Goal: Transaction & Acquisition: Purchase product/service

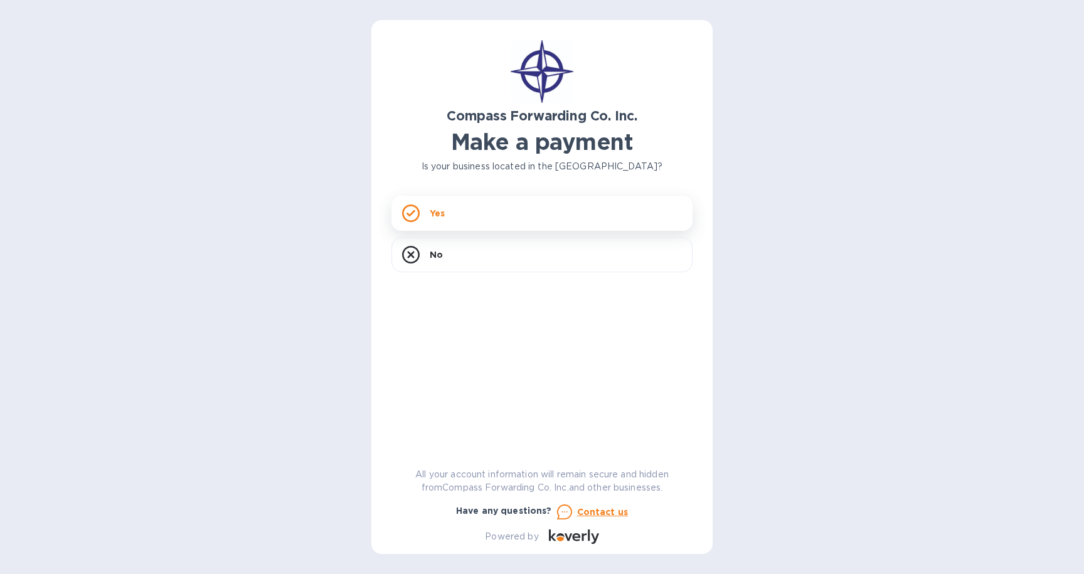
click at [439, 210] on p "Yes" at bounding box center [437, 213] width 15 height 13
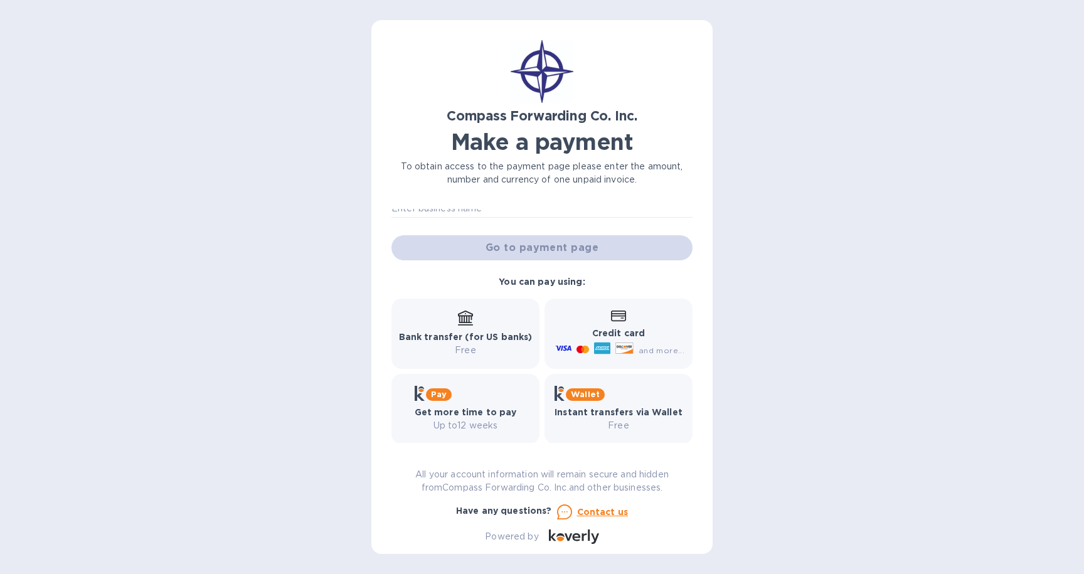
scroll to position [95, 0]
click at [623, 322] on div "Credit card and more..." at bounding box center [619, 331] width 132 height 48
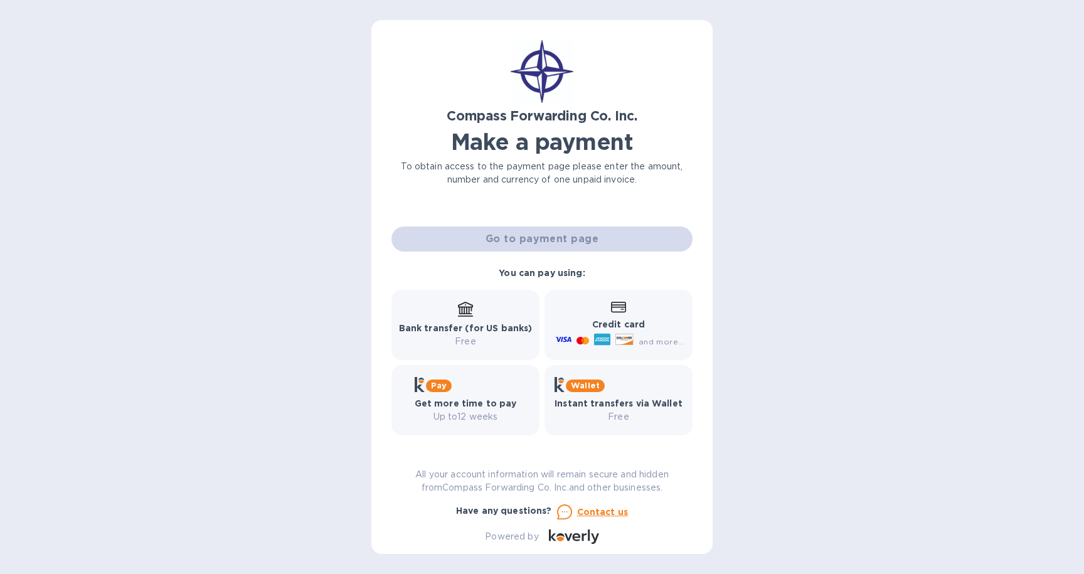
click at [473, 326] on b "Bank transfer (for US banks)" at bounding box center [466, 328] width 134 height 10
click at [475, 398] on b "Get more time to pay" at bounding box center [466, 403] width 102 height 10
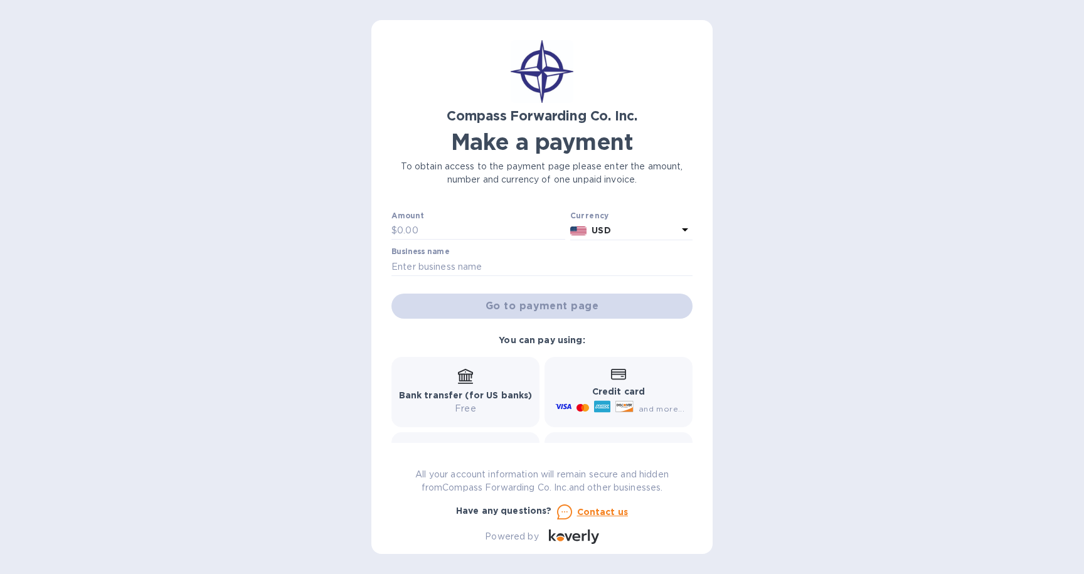
scroll to position [0, 0]
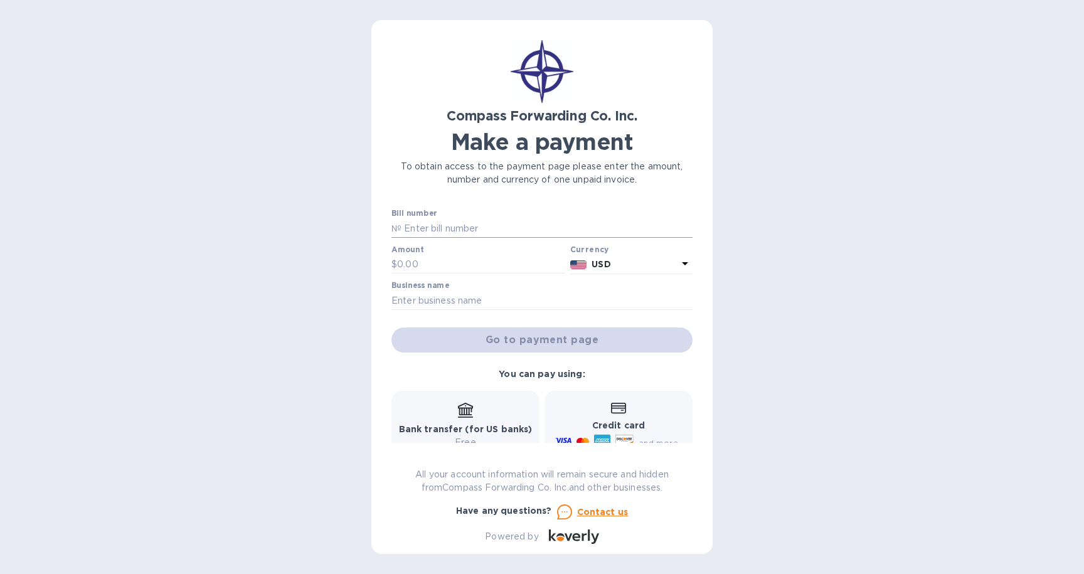
click at [464, 231] on input "text" at bounding box center [547, 228] width 291 height 19
paste input "SAREXPSAV"
type input "SAREXPSAV"
click at [420, 266] on input "text" at bounding box center [481, 264] width 168 height 19
type input "1,000"
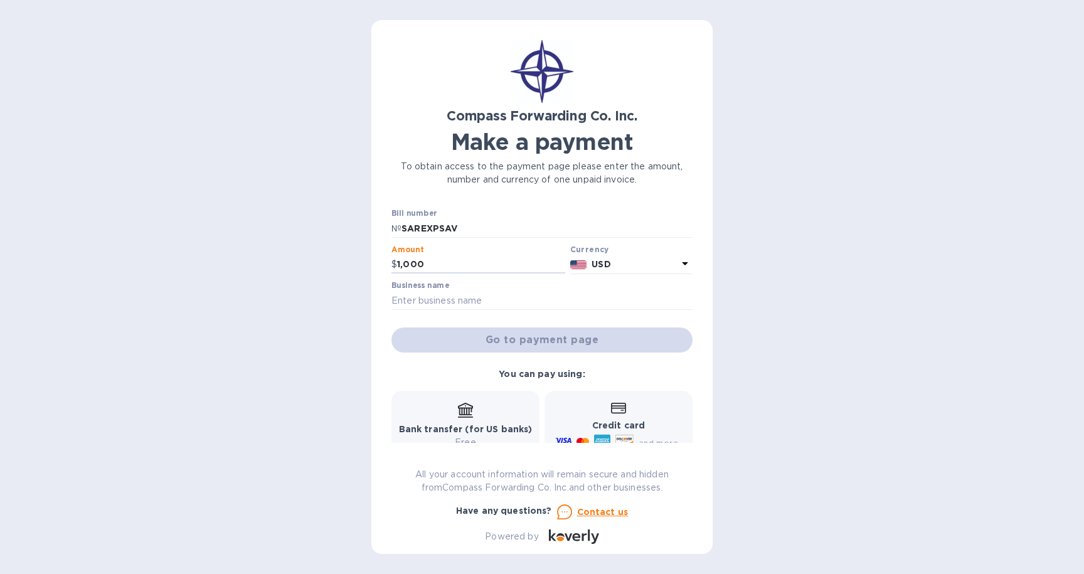
click at [633, 265] on p "USD" at bounding box center [635, 264] width 86 height 13
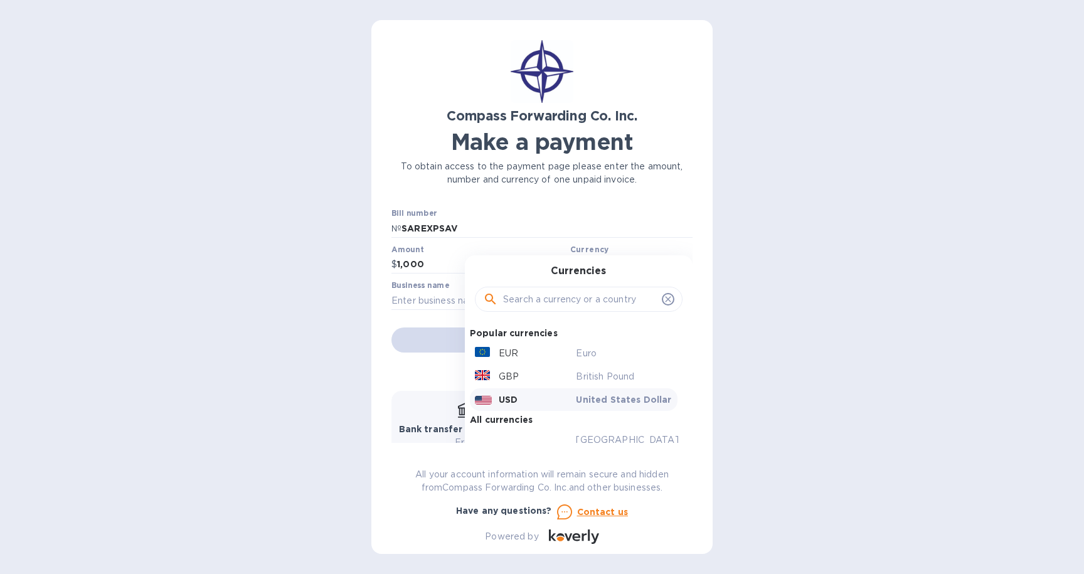
click at [516, 403] on div "USD" at bounding box center [523, 400] width 102 height 18
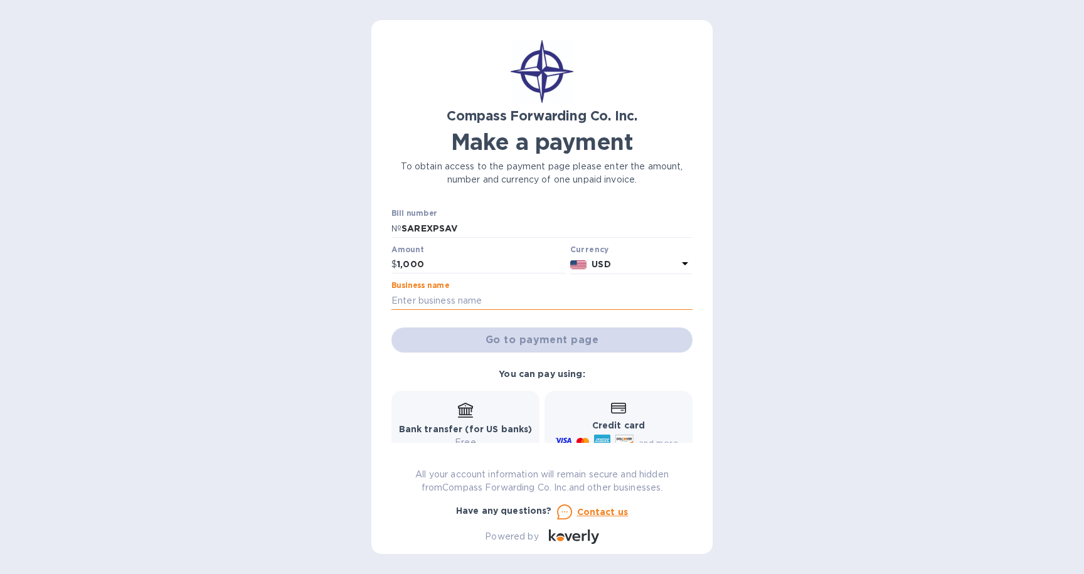
click at [455, 298] on input "text" at bounding box center [541, 300] width 301 height 19
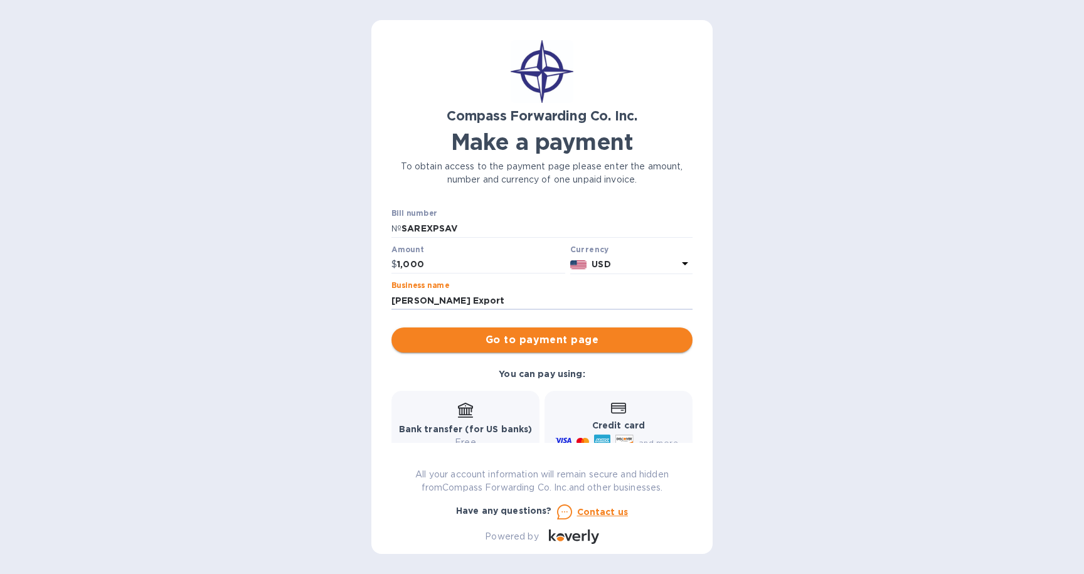
type input "[PERSON_NAME] Export"
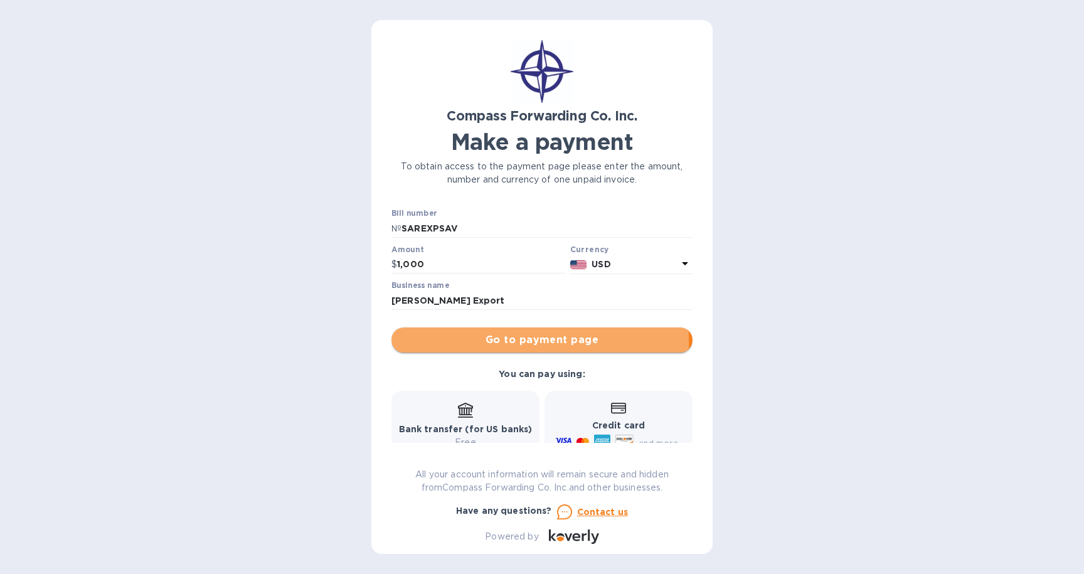
click at [499, 342] on span "Go to payment page" at bounding box center [542, 340] width 281 height 15
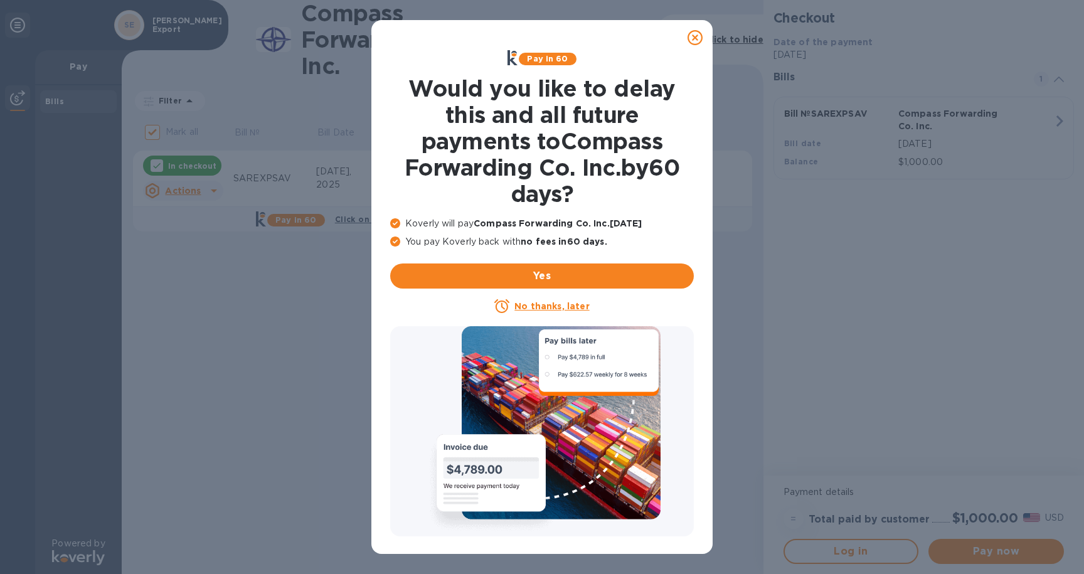
click at [698, 42] on icon at bounding box center [695, 37] width 15 height 15
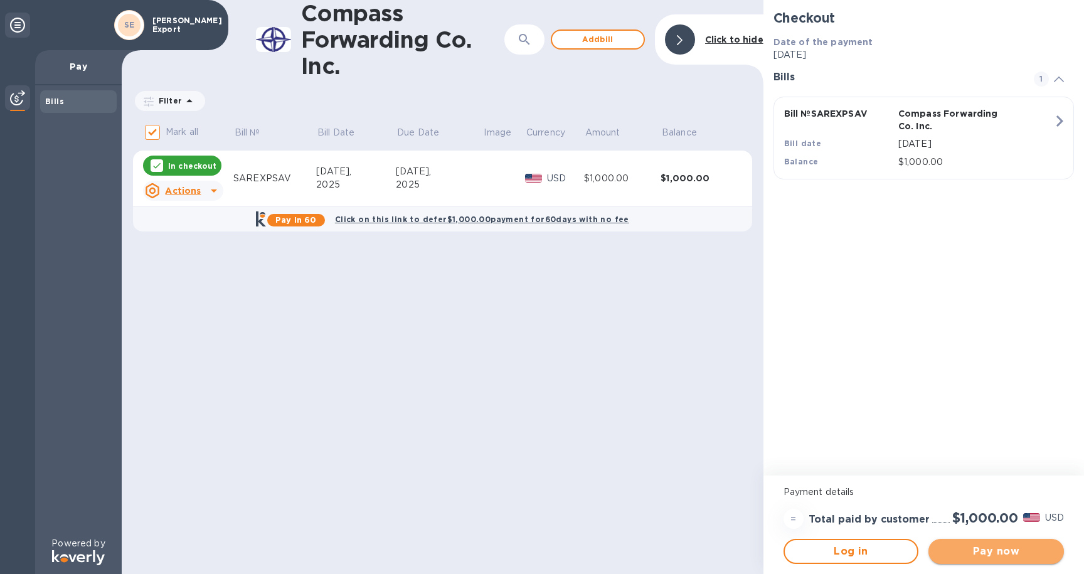
click at [983, 555] on span "Pay now" at bounding box center [996, 551] width 115 height 15
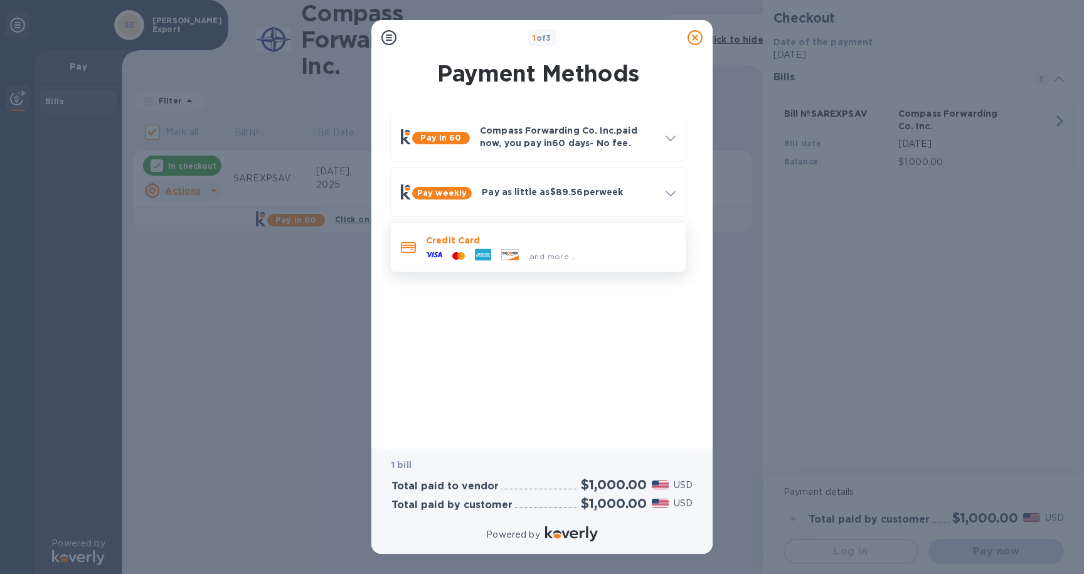
click at [550, 242] on p "Credit Card" at bounding box center [551, 240] width 250 height 13
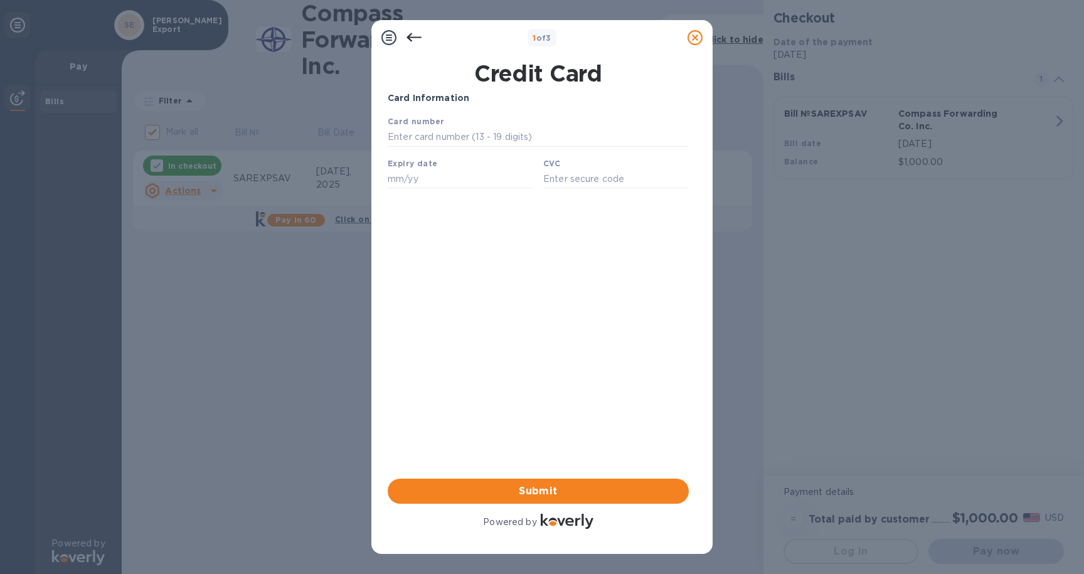
click at [410, 40] on icon at bounding box center [414, 37] width 15 height 9
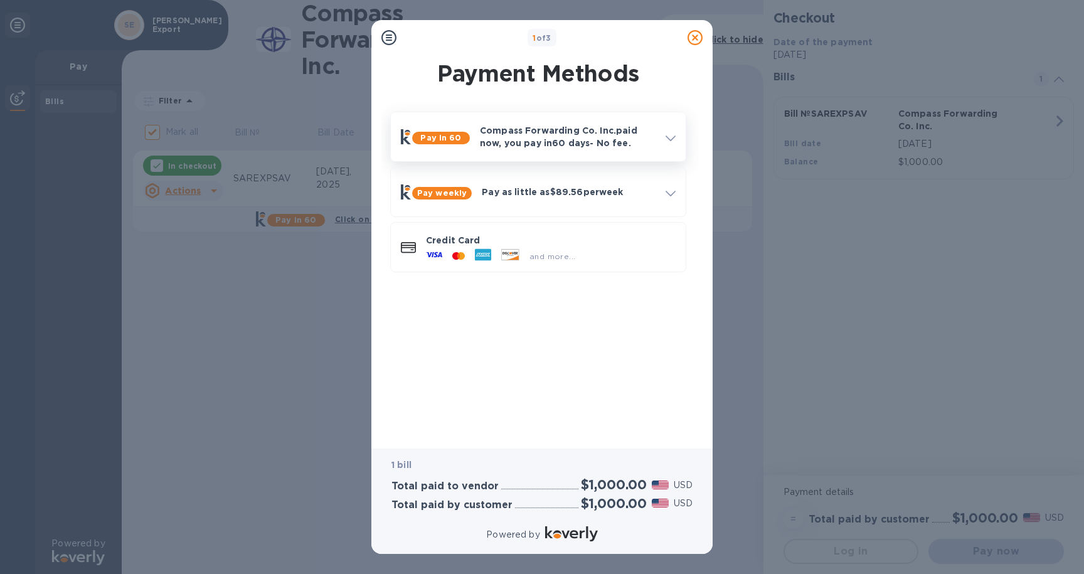
click at [677, 136] on div at bounding box center [671, 136] width 20 height 23
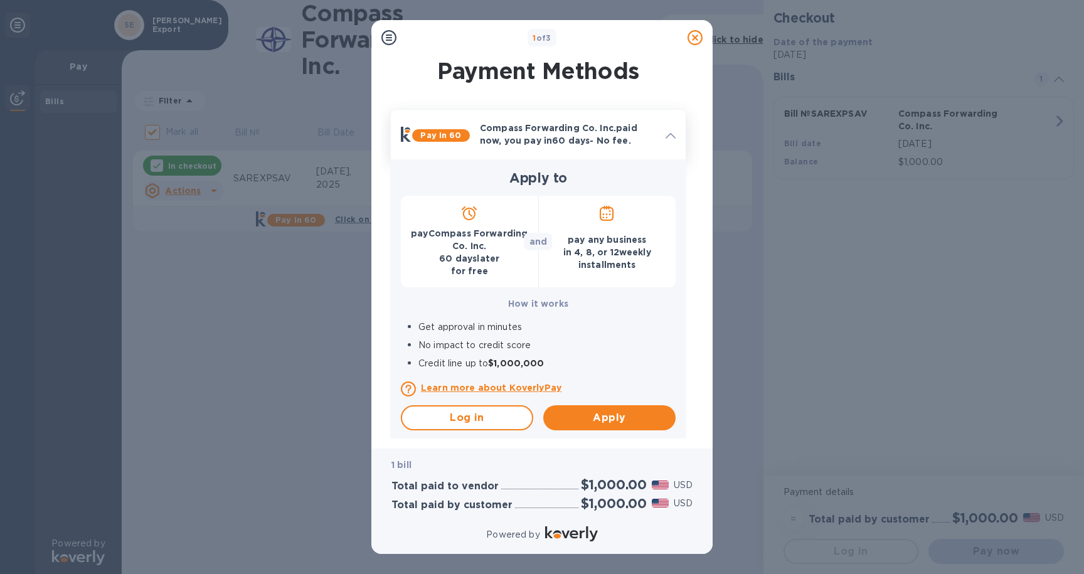
click at [669, 137] on icon at bounding box center [671, 136] width 10 height 6
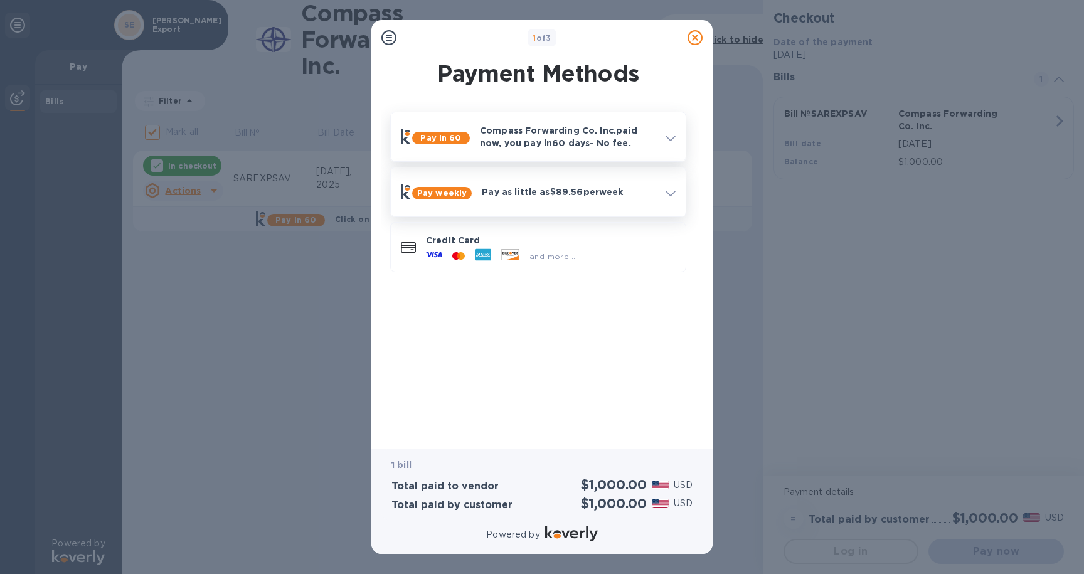
click at [671, 185] on div at bounding box center [671, 192] width 20 height 23
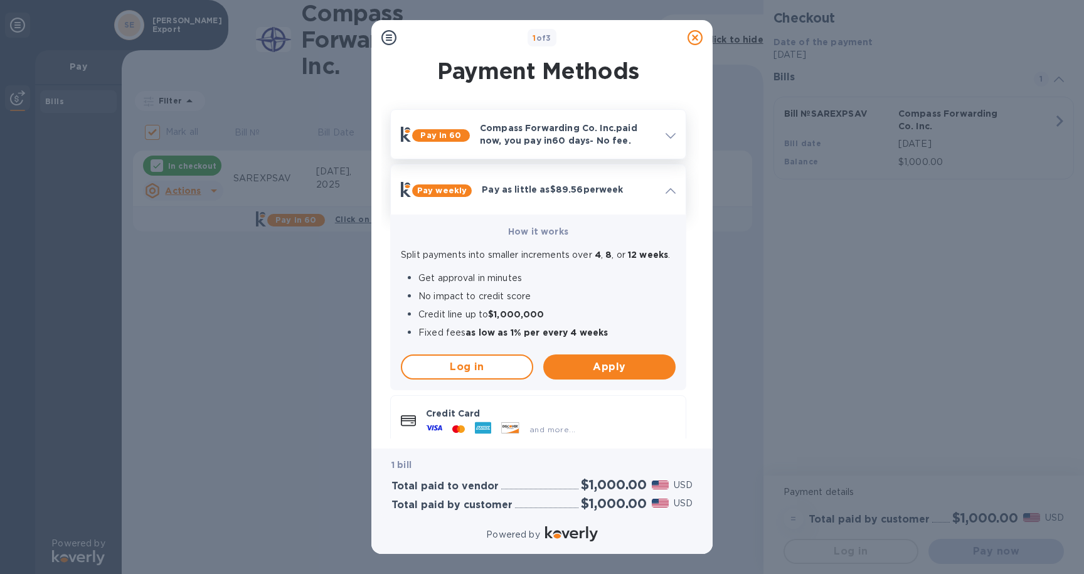
click at [671, 185] on span at bounding box center [671, 190] width 10 height 12
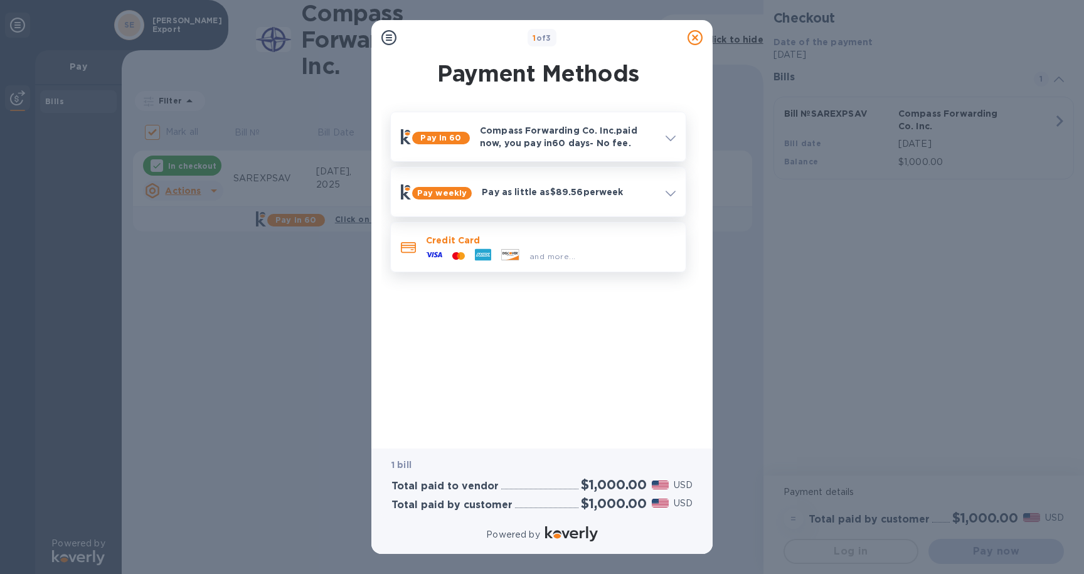
click at [543, 263] on div "and more..." at bounding box center [500, 256] width 159 height 19
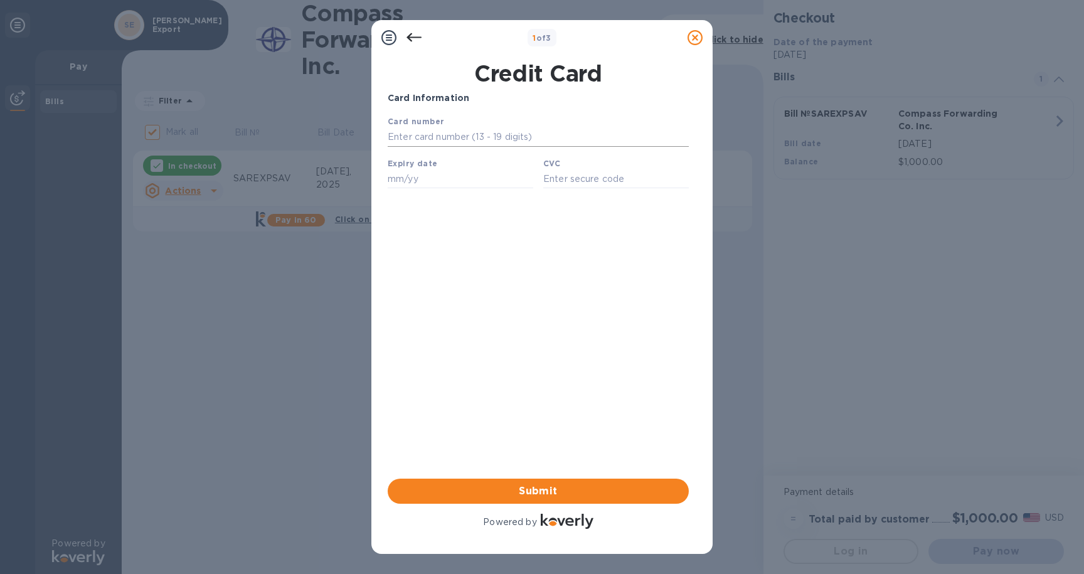
click at [490, 134] on input "text" at bounding box center [538, 137] width 301 height 19
type input "[CREDIT_CARD_NUMBER]"
type input "08/30"
type input "5633"
click at [528, 484] on span "Submit" at bounding box center [538, 491] width 281 height 15
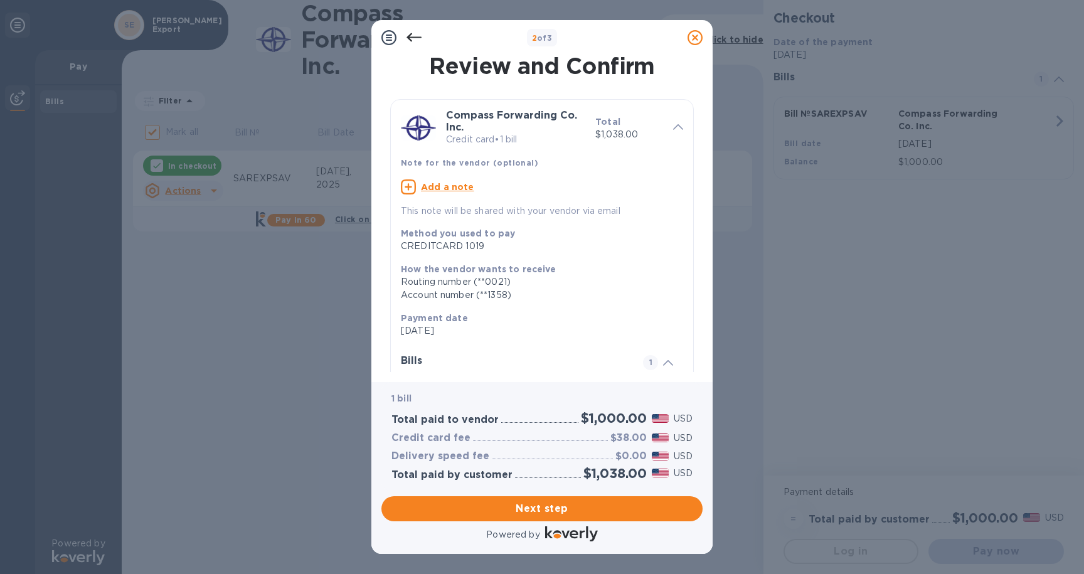
click at [673, 120] on span at bounding box center [678, 126] width 10 height 12
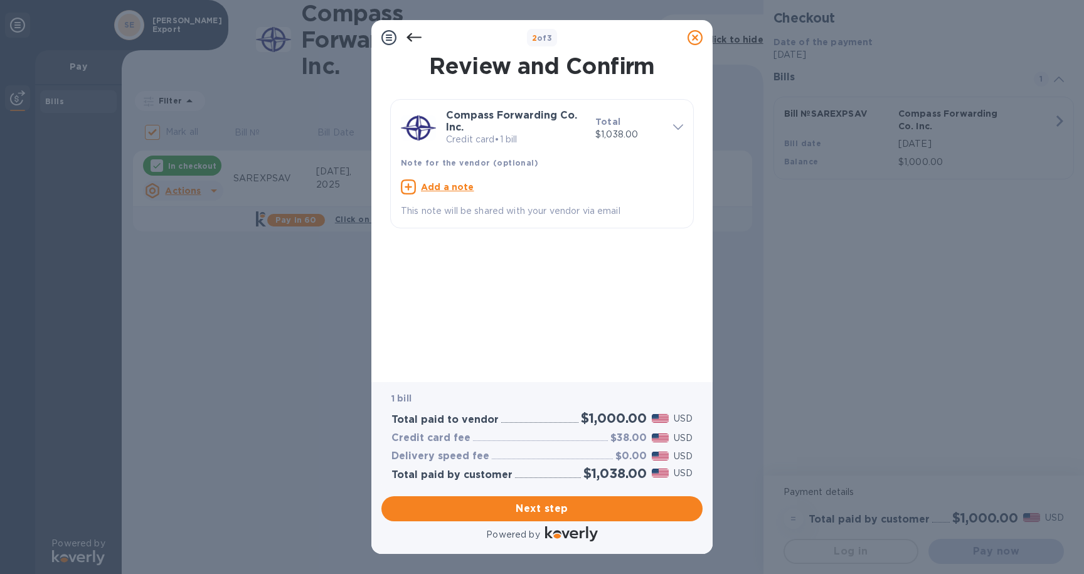
click at [669, 129] on div at bounding box center [678, 128] width 20 height 22
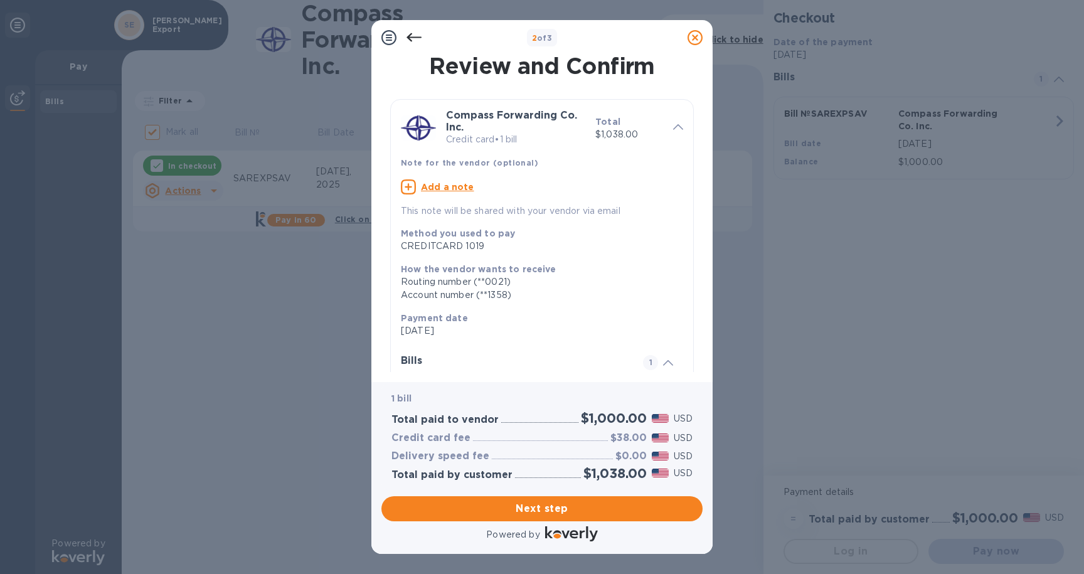
click at [386, 35] on icon at bounding box center [388, 37] width 15 height 15
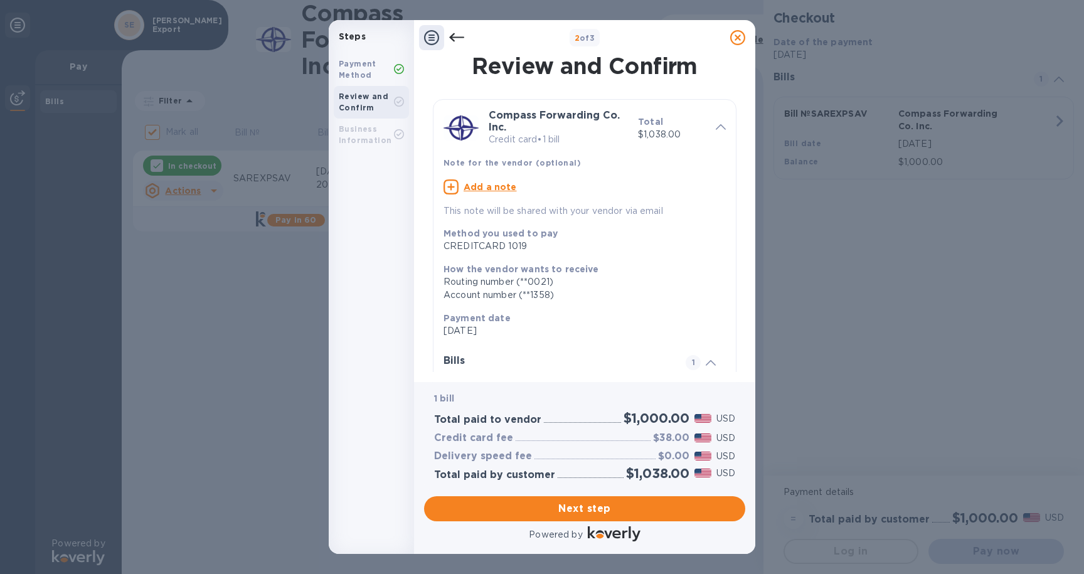
click at [363, 38] on b "Steps" at bounding box center [352, 36] width 27 height 10
click at [363, 72] on b "Payment Method" at bounding box center [358, 69] width 38 height 21
click at [454, 35] on icon at bounding box center [456, 37] width 15 height 15
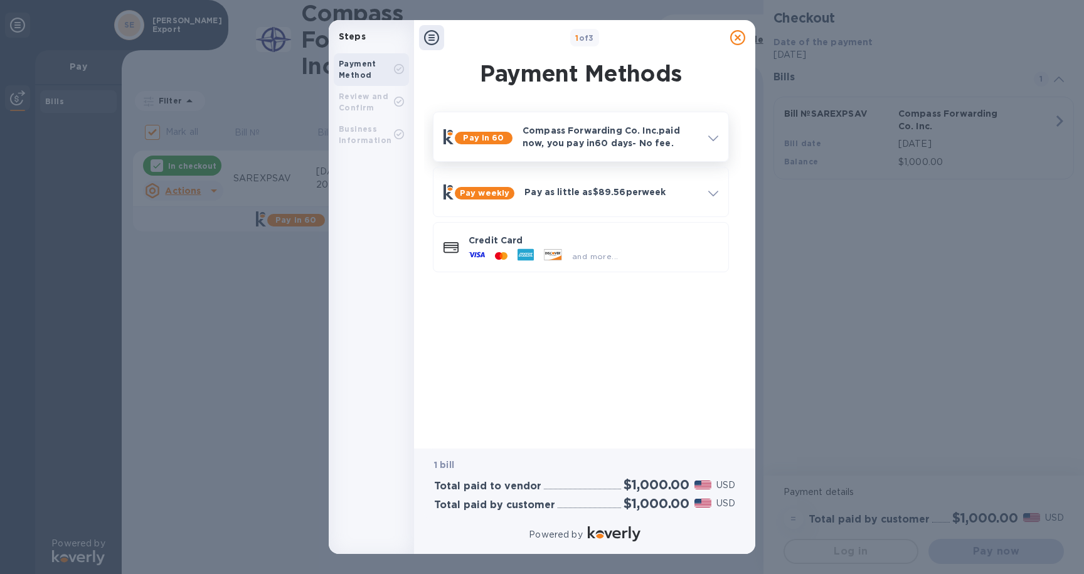
click at [715, 139] on icon at bounding box center [713, 139] width 10 height 6
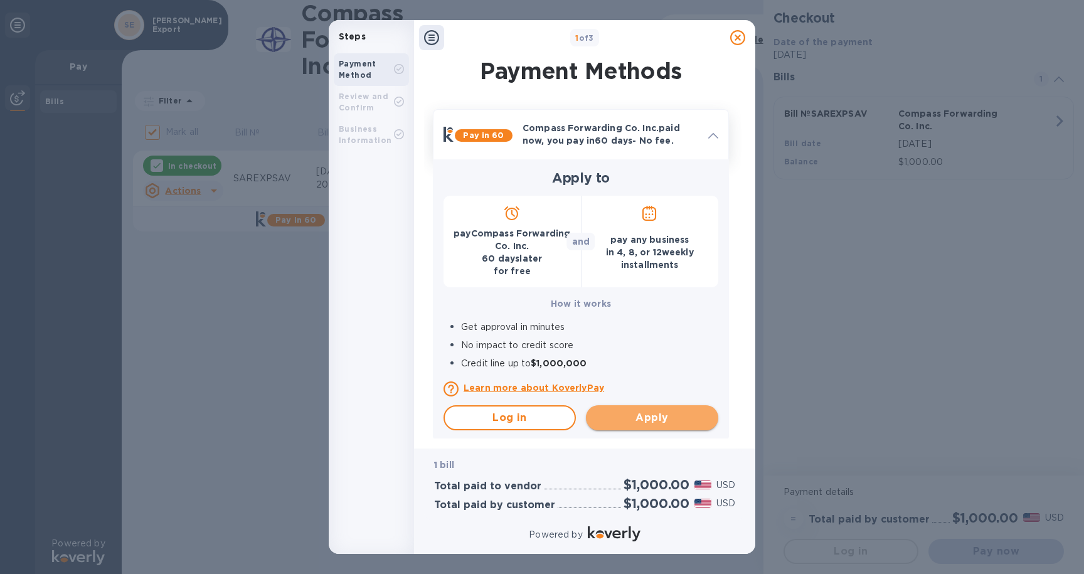
click at [660, 416] on span "Apply" at bounding box center [652, 417] width 112 height 15
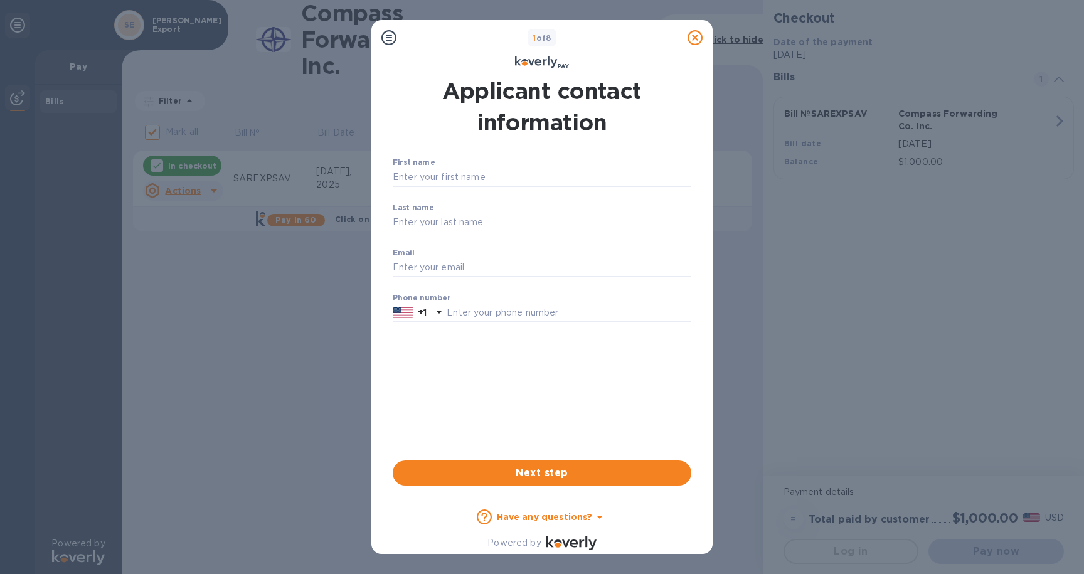
click at [575, 519] on b "Have any questions?" at bounding box center [545, 517] width 96 height 10
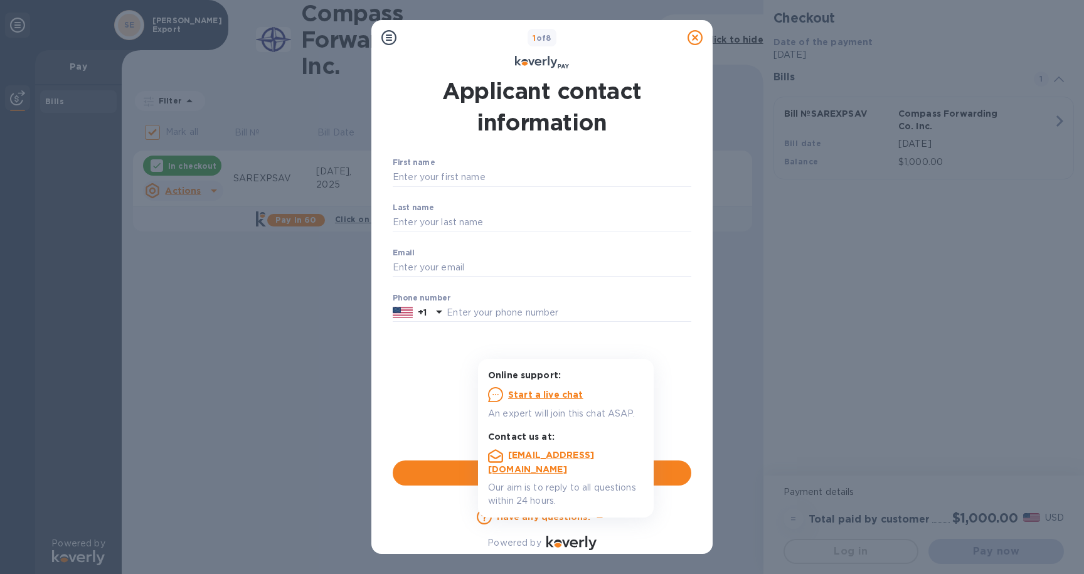
click at [686, 326] on div "First name ​ Last name ​ Email ​ Phone number +1 Next step" at bounding box center [542, 321] width 299 height 327
click at [696, 33] on icon at bounding box center [695, 37] width 15 height 15
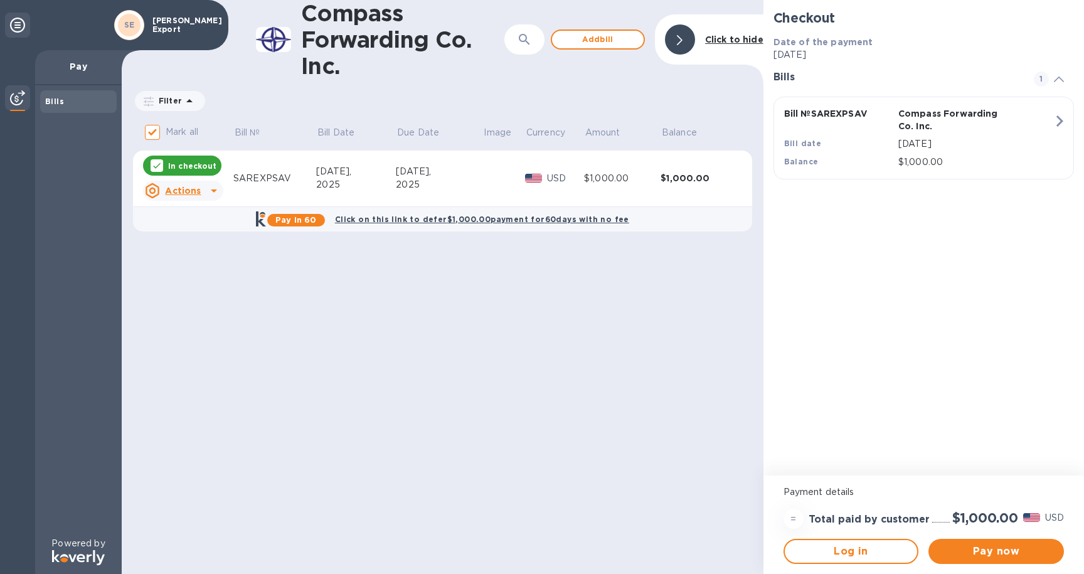
click at [298, 216] on b "Pay in 60" at bounding box center [295, 219] width 41 height 9
